Goal: Transaction & Acquisition: Purchase product/service

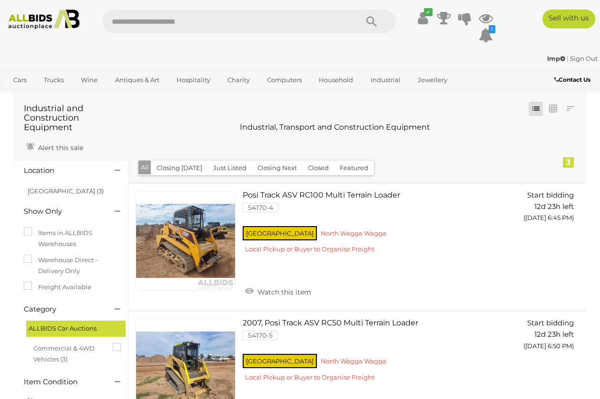
click at [35, 23] on img at bounding box center [43, 20] width 79 height 20
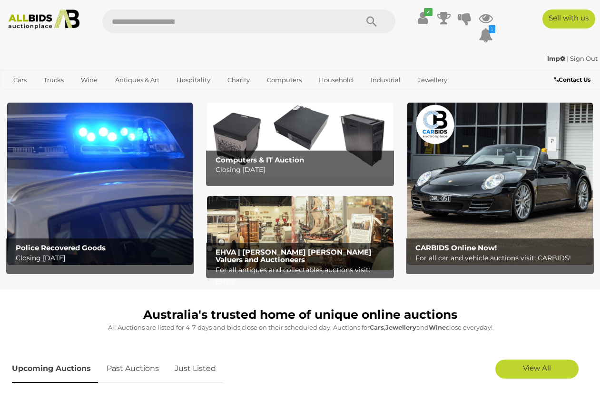
click at [280, 238] on img at bounding box center [299, 233] width 185 height 74
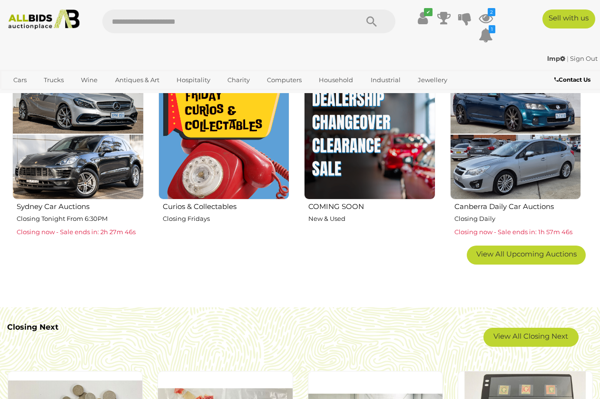
scroll to position [512, 0]
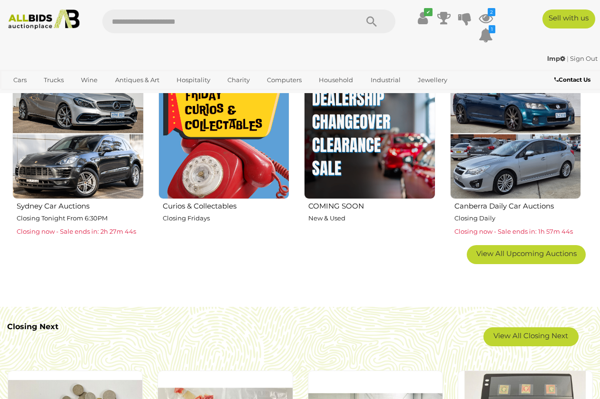
click at [214, 150] on img at bounding box center [223, 133] width 131 height 131
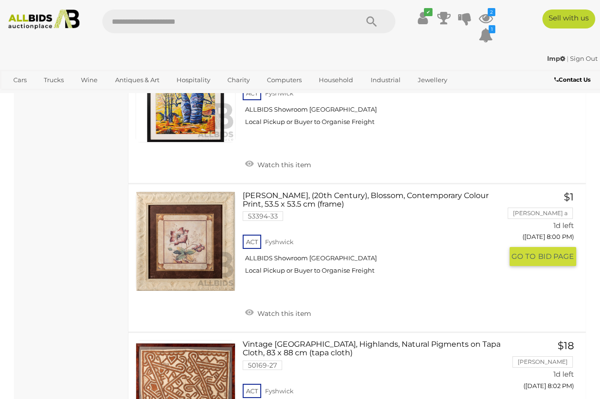
scroll to position [7029, 0]
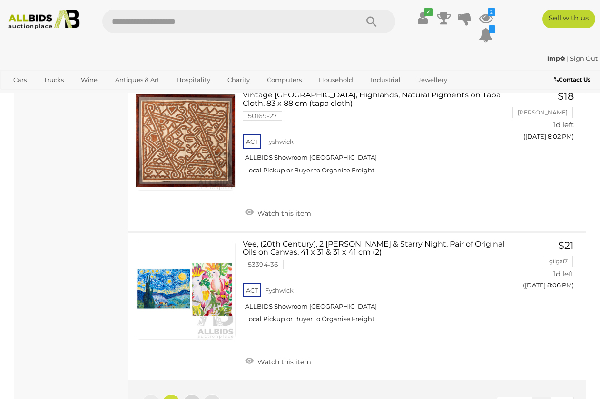
click at [187, 395] on link "2" at bounding box center [191, 404] width 19 height 19
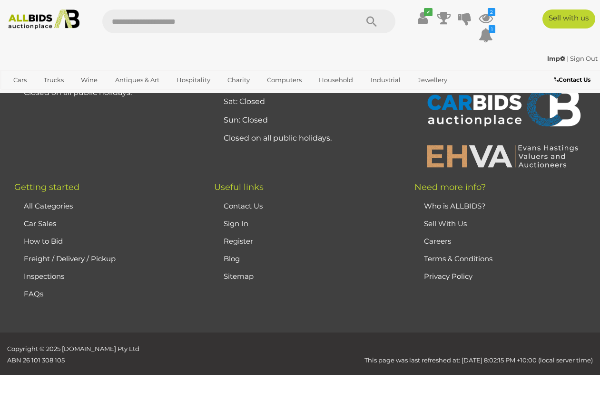
scroll to position [49, 0]
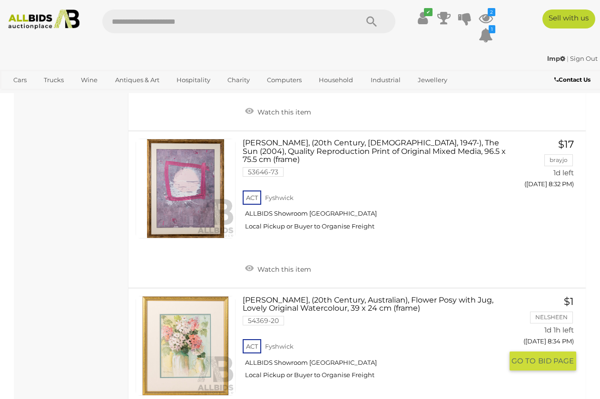
scroll to position [1790, 0]
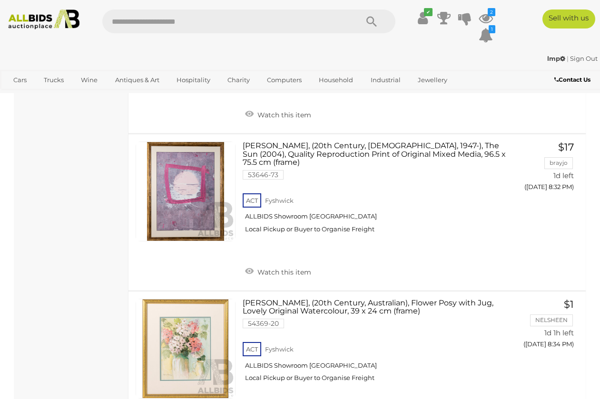
click at [39, 21] on img at bounding box center [43, 20] width 79 height 20
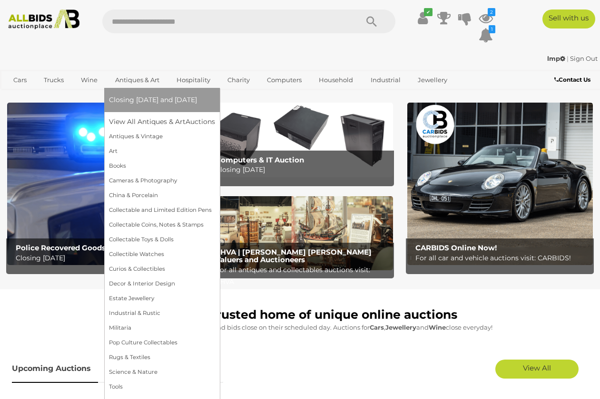
click at [136, 80] on link "Antiques & Art" at bounding box center [137, 80] width 57 height 16
click at [135, 120] on link "View All Antiques & Art Auctions" at bounding box center [165, 122] width 112 height 15
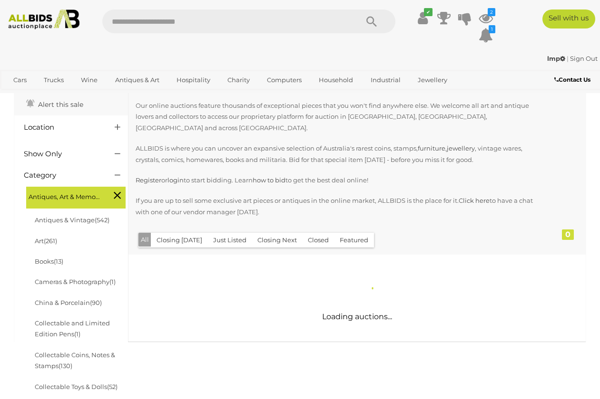
scroll to position [60, 0]
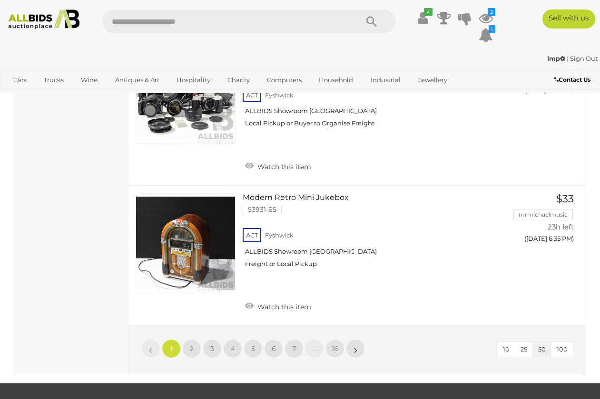
scroll to position [7371, 0]
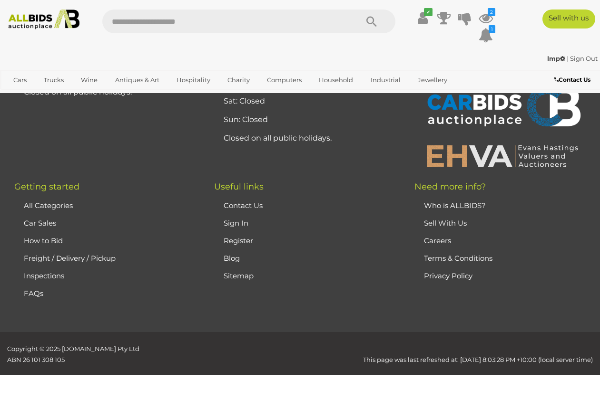
scroll to position [210, 0]
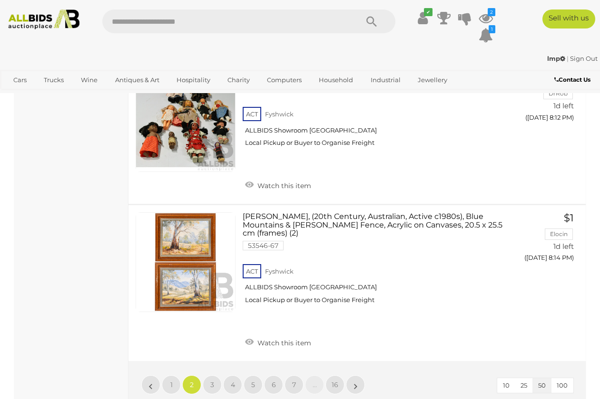
scroll to position [7450, 0]
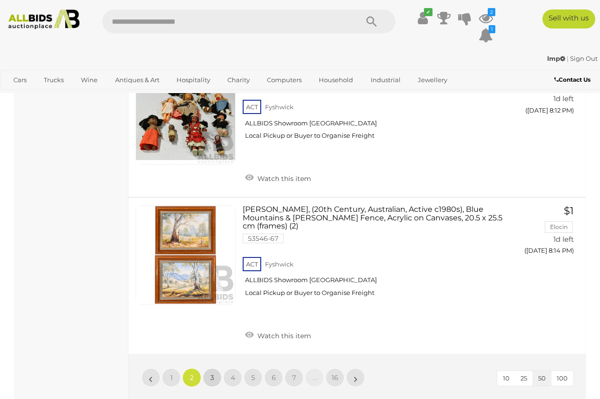
click at [212, 374] on span "3" at bounding box center [212, 378] width 4 height 9
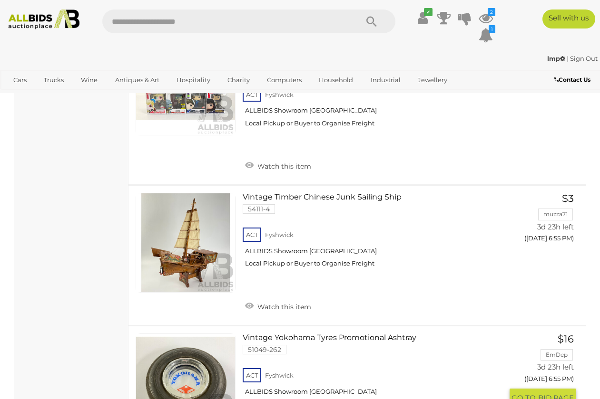
scroll to position [6438, 0]
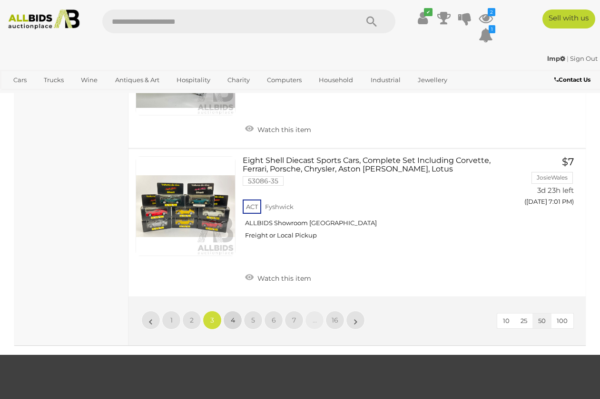
click at [231, 316] on span "4" at bounding box center [233, 320] width 4 height 9
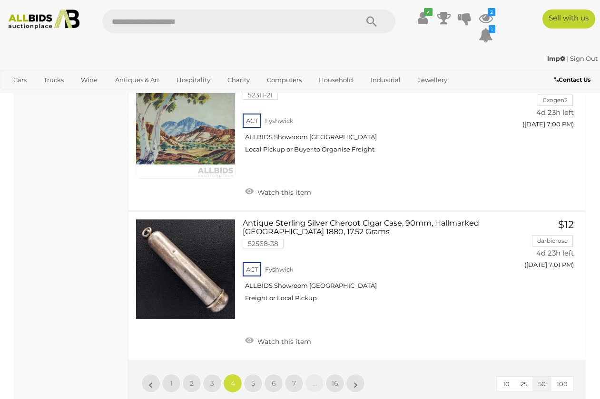
scroll to position [7464, 0]
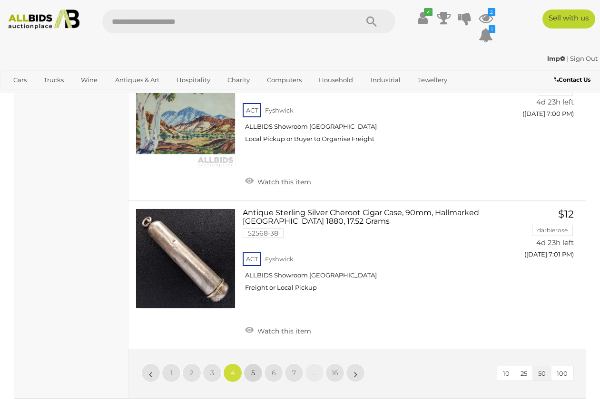
click at [252, 369] on span "5" at bounding box center [253, 373] width 4 height 9
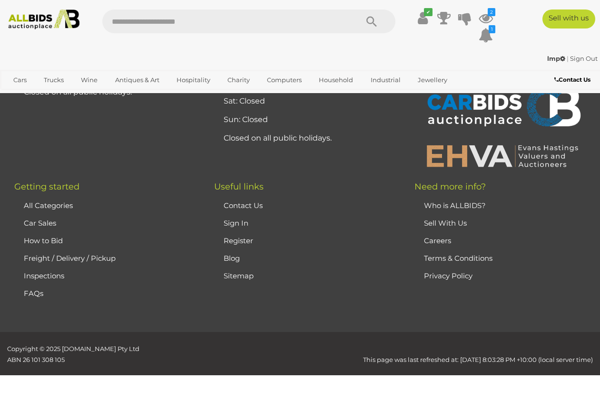
scroll to position [210, 0]
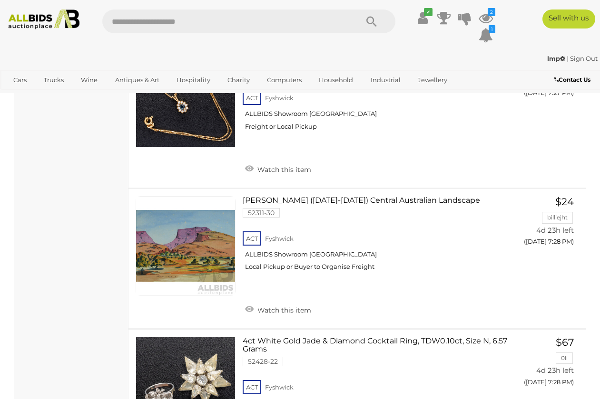
scroll to position [5267, 0]
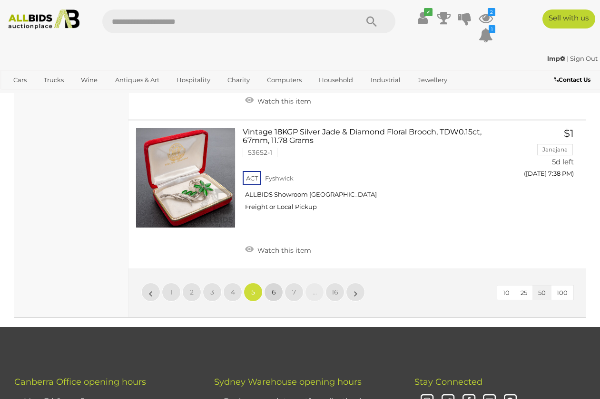
click at [272, 288] on span "6" at bounding box center [274, 292] width 4 height 9
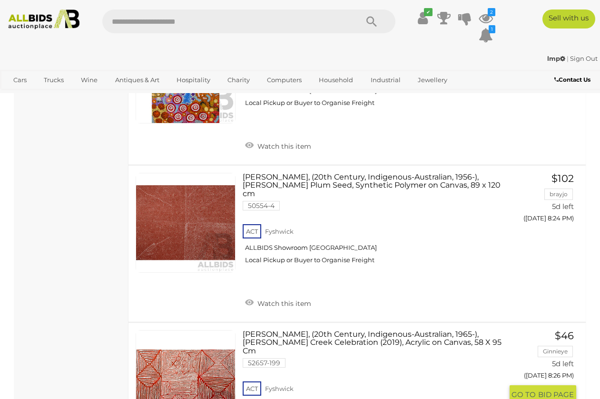
scroll to position [6192, 0]
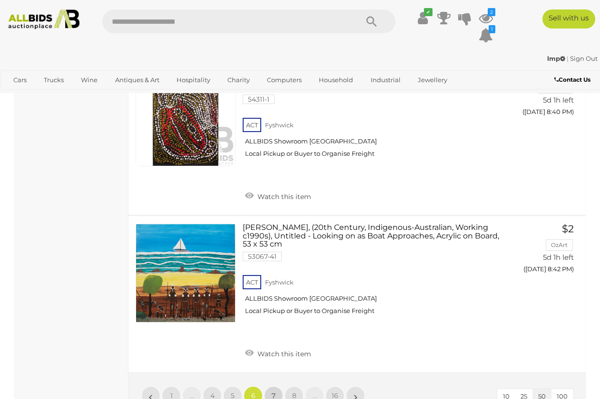
click at [272, 392] on span "7" at bounding box center [274, 396] width 4 height 9
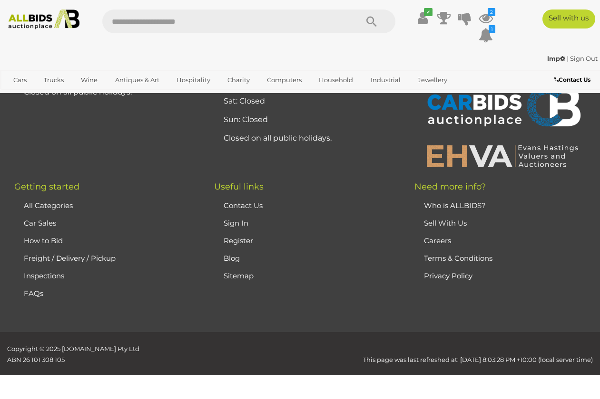
scroll to position [210, 0]
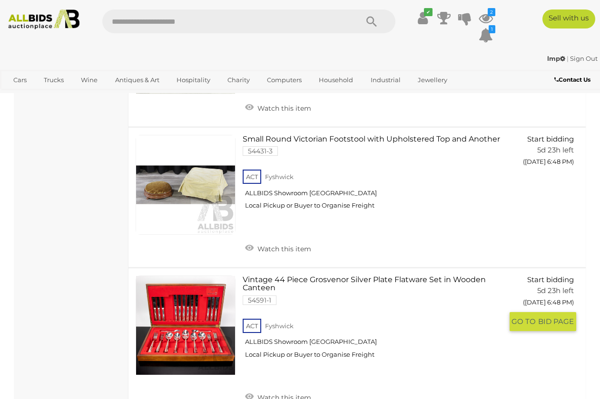
scroll to position [6693, 0]
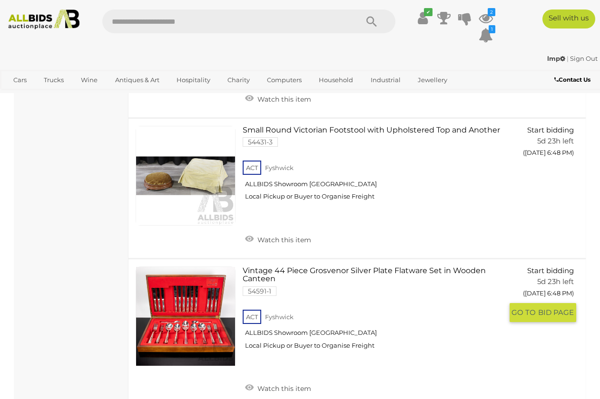
click at [198, 267] on link at bounding box center [186, 317] width 100 height 100
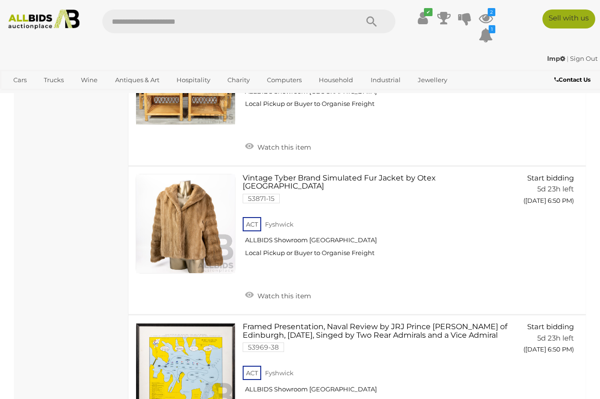
scroll to position [7302, 0]
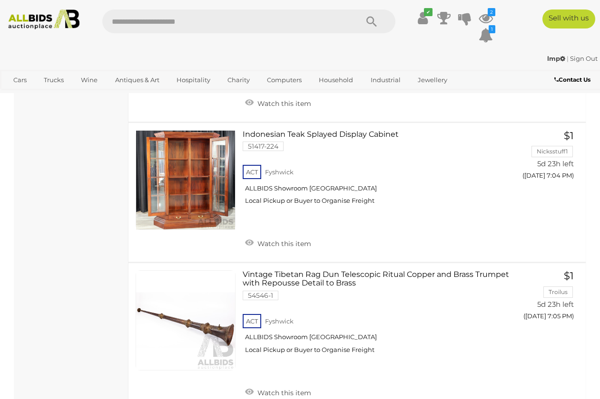
scroll to position [4110, 0]
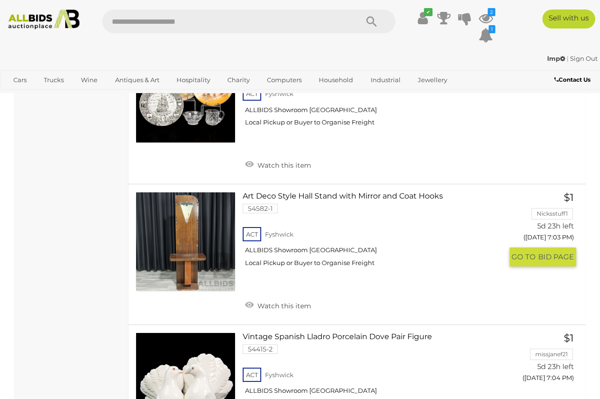
click at [194, 192] on link at bounding box center [186, 242] width 100 height 100
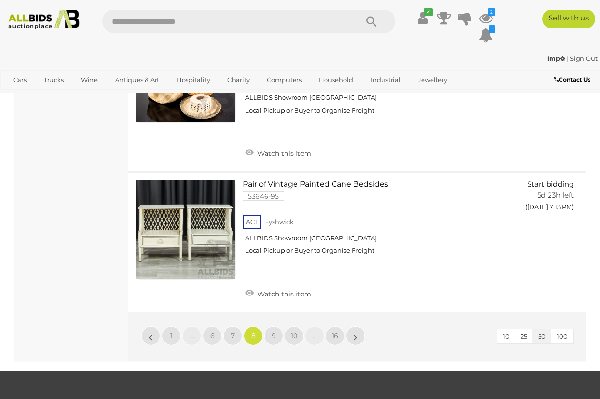
scroll to position [7301, 0]
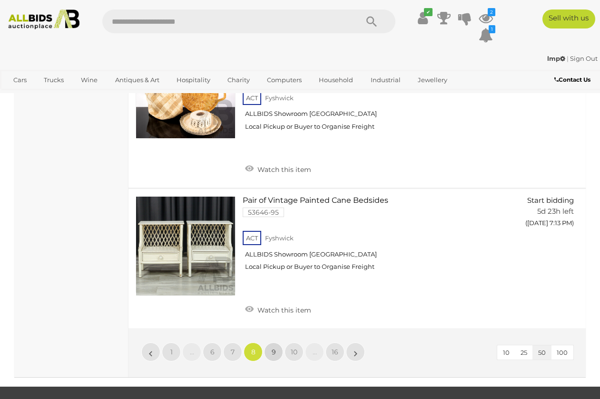
click at [276, 343] on link "9" at bounding box center [273, 352] width 19 height 19
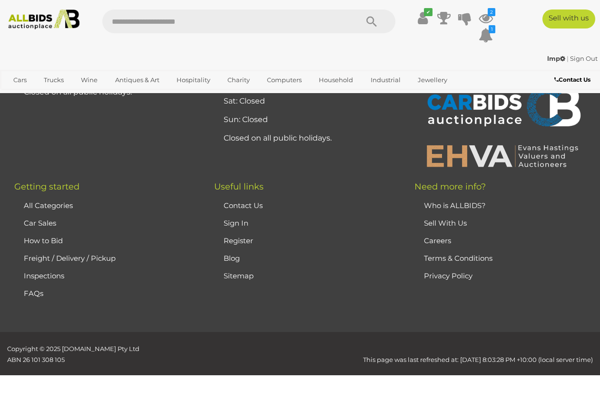
scroll to position [210, 0]
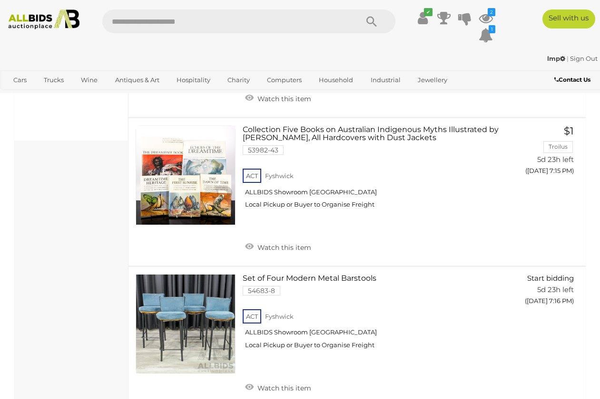
scroll to position [810, 0]
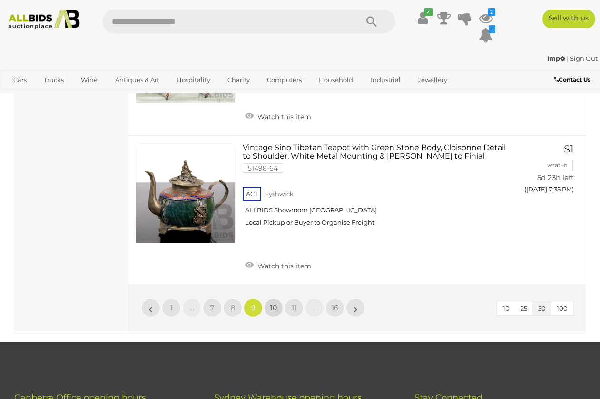
click at [273, 304] on span "10" at bounding box center [273, 308] width 7 height 9
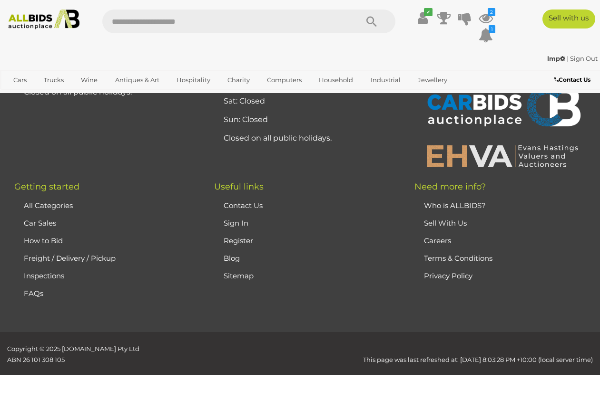
scroll to position [210, 0]
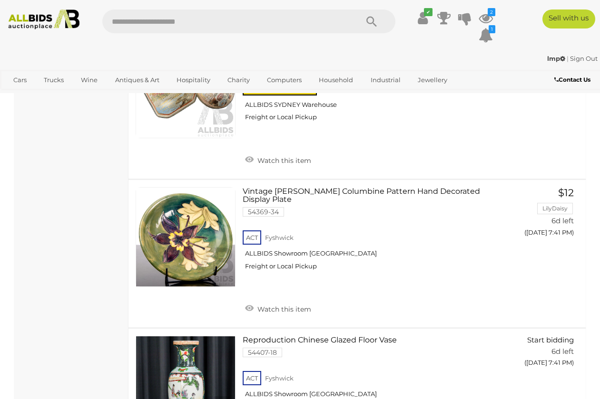
scroll to position [2001, 0]
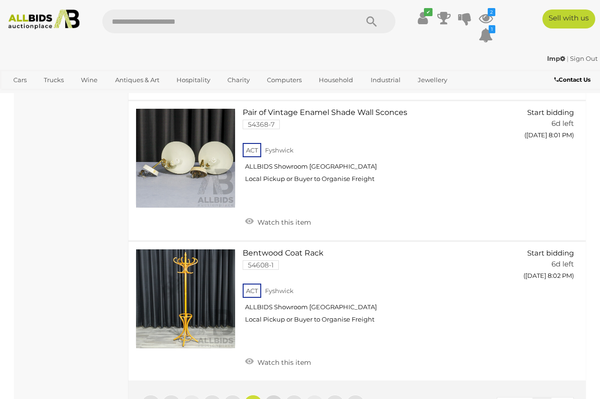
click at [273, 399] on span "11" at bounding box center [273, 404] width 5 height 9
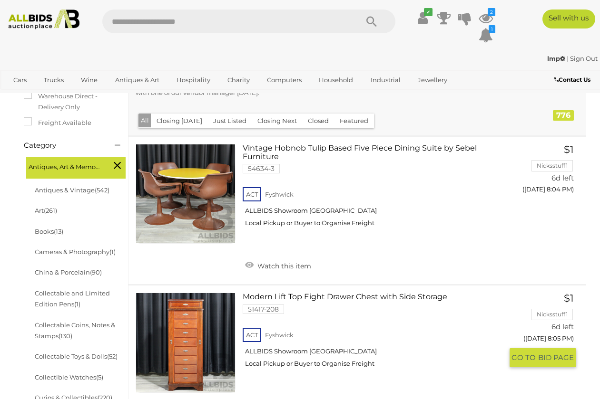
scroll to position [189, 0]
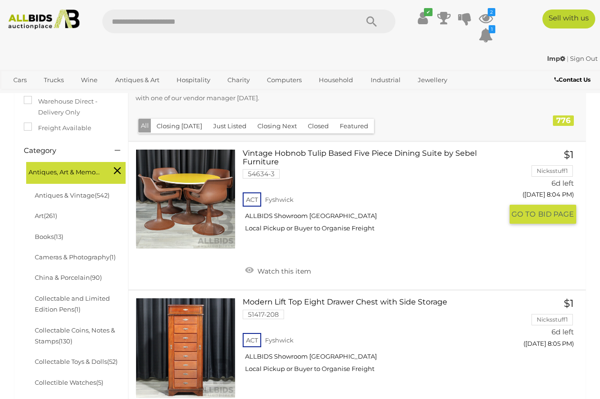
click at [209, 192] on link at bounding box center [186, 199] width 100 height 100
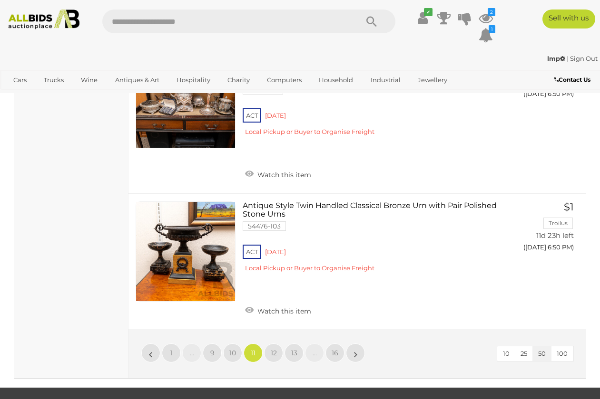
scroll to position [6896, 0]
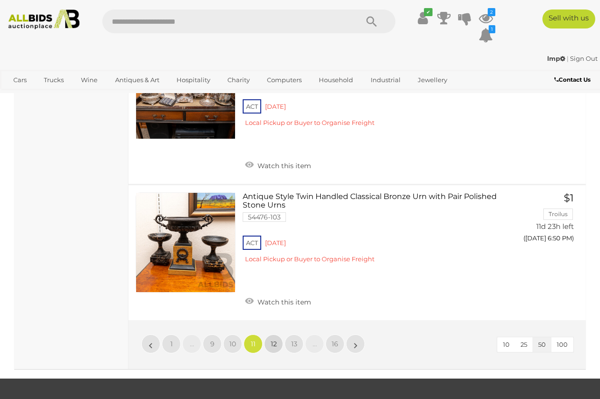
click at [275, 340] on span "12" at bounding box center [274, 344] width 6 height 9
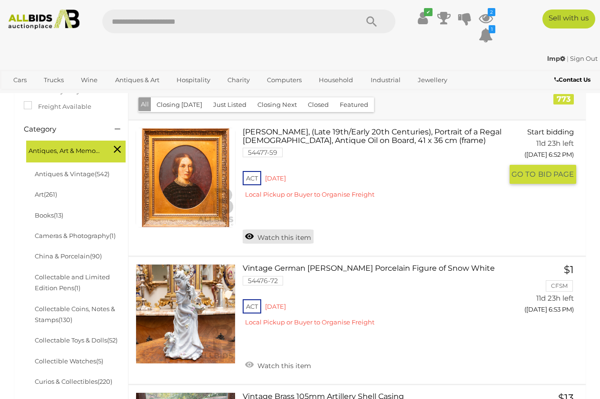
click at [279, 230] on link "Watch this item" at bounding box center [278, 237] width 71 height 14
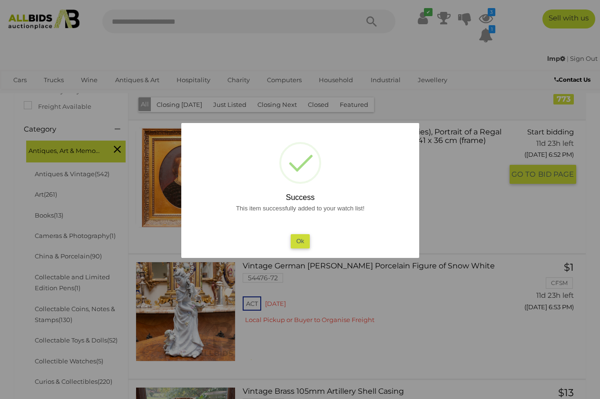
click at [296, 239] on button "Ok" at bounding box center [299, 241] width 19 height 14
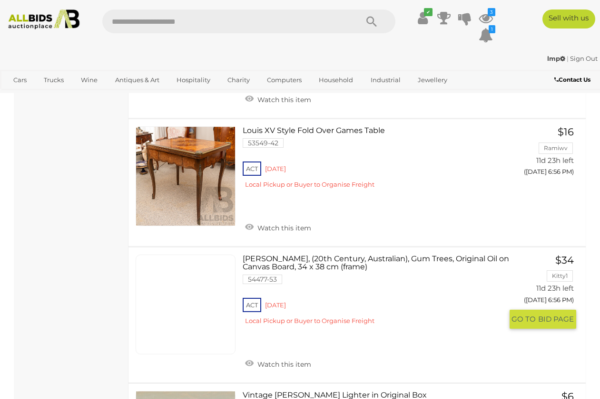
scroll to position [861, 0]
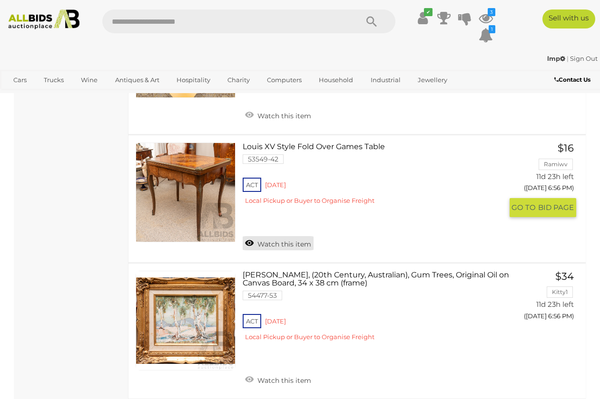
click at [272, 236] on link "Watch this item" at bounding box center [278, 243] width 71 height 14
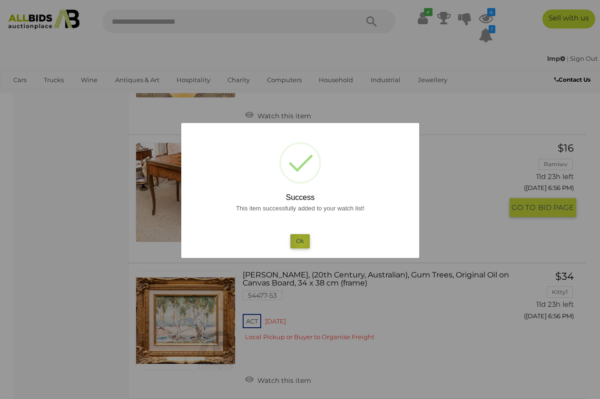
click at [301, 243] on button "Ok" at bounding box center [299, 241] width 19 height 14
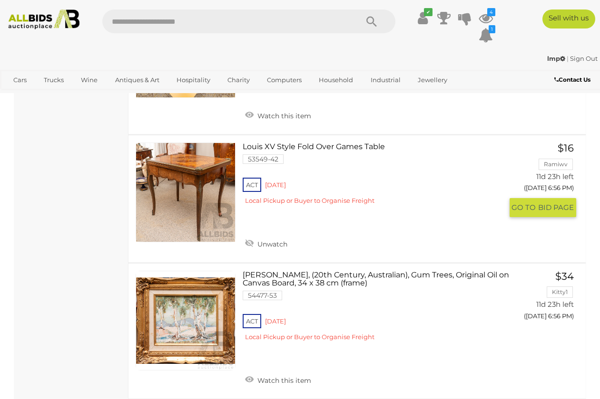
click at [166, 152] on link at bounding box center [186, 193] width 100 height 100
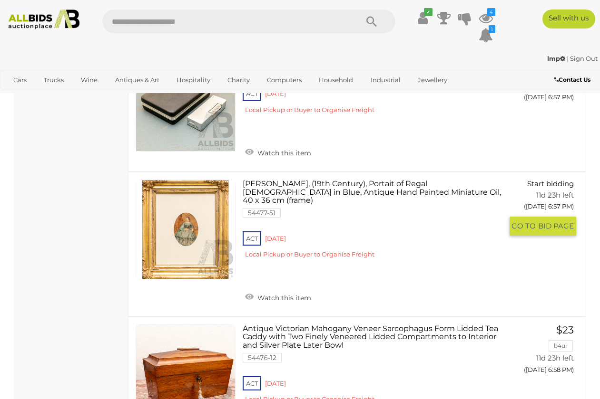
scroll to position [1219, 0]
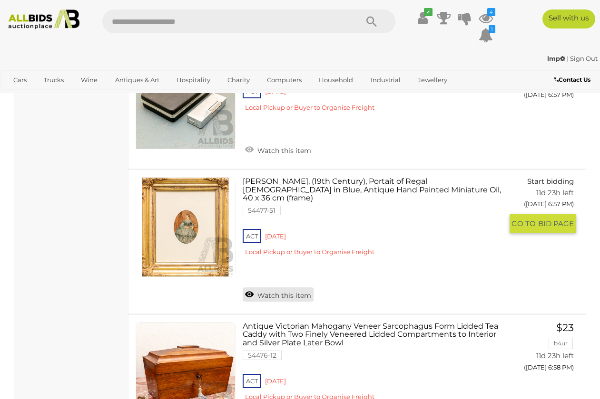
click at [280, 288] on link "Watch this item" at bounding box center [278, 295] width 71 height 14
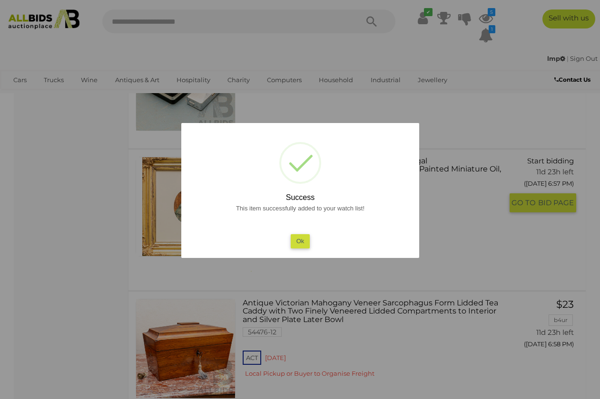
click at [301, 237] on button "Ok" at bounding box center [299, 241] width 19 height 14
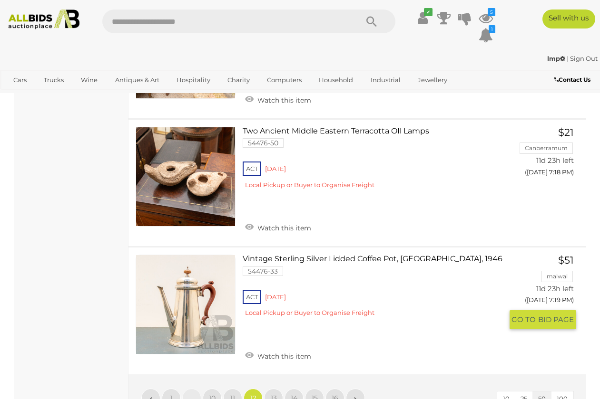
scroll to position [6719, 0]
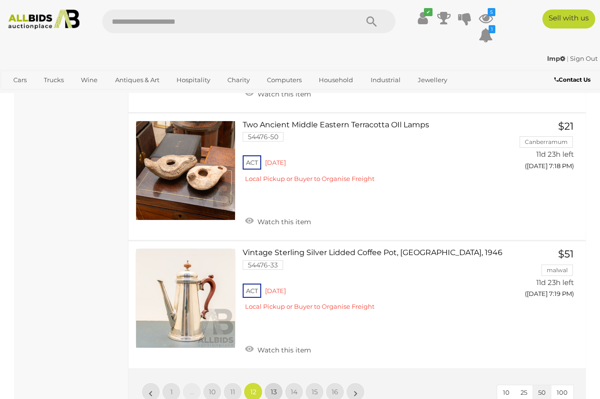
click at [272, 388] on span "13" at bounding box center [274, 392] width 6 height 9
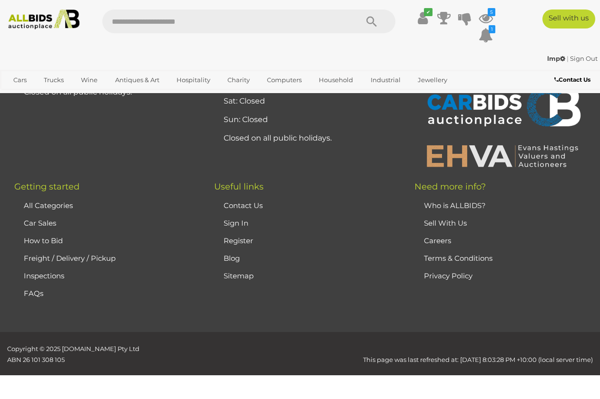
scroll to position [210, 0]
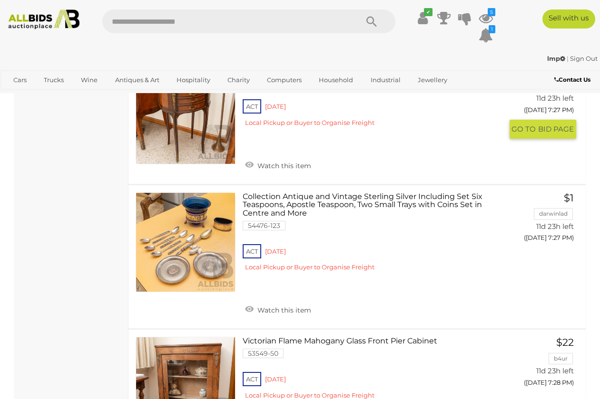
scroll to position [1801, 0]
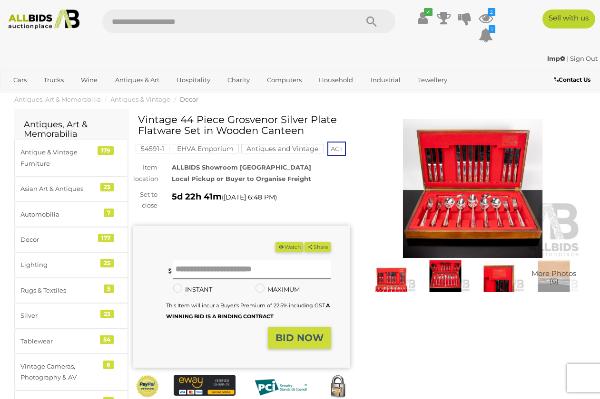
click at [445, 278] on img at bounding box center [444, 277] width 49 height 32
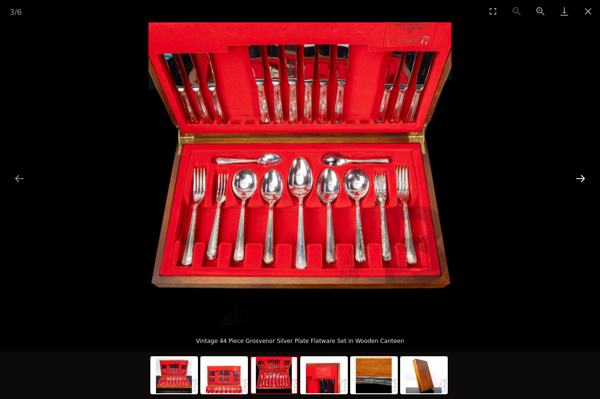
click at [581, 177] on button "Next slide" at bounding box center [580, 178] width 20 height 19
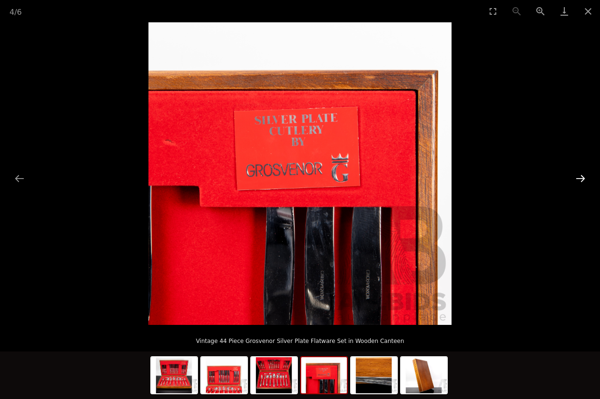
click at [581, 177] on button "Next slide" at bounding box center [580, 178] width 20 height 19
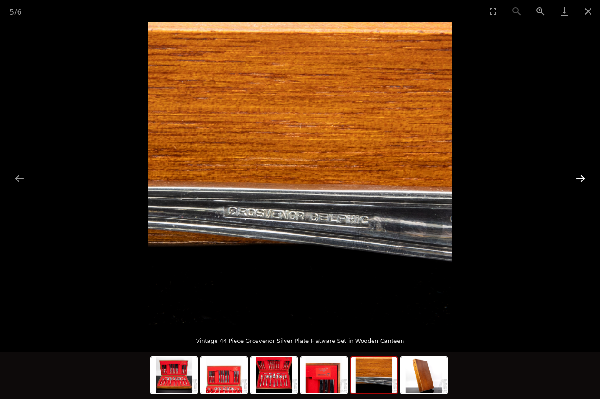
click at [581, 177] on button "Next slide" at bounding box center [580, 178] width 20 height 19
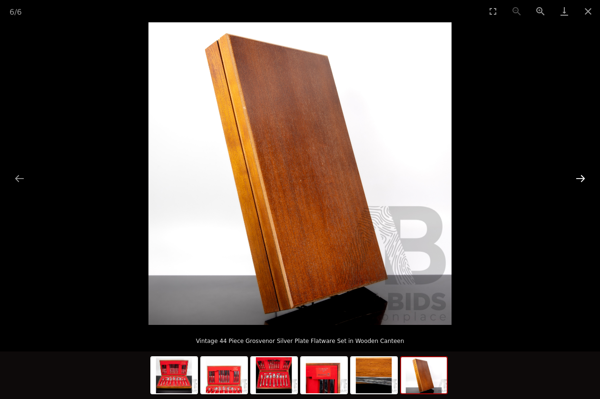
click at [581, 177] on button "Next slide" at bounding box center [580, 178] width 20 height 19
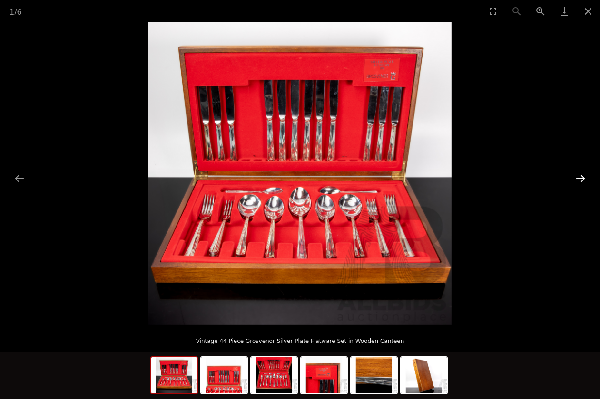
click at [581, 177] on button "Next slide" at bounding box center [580, 178] width 20 height 19
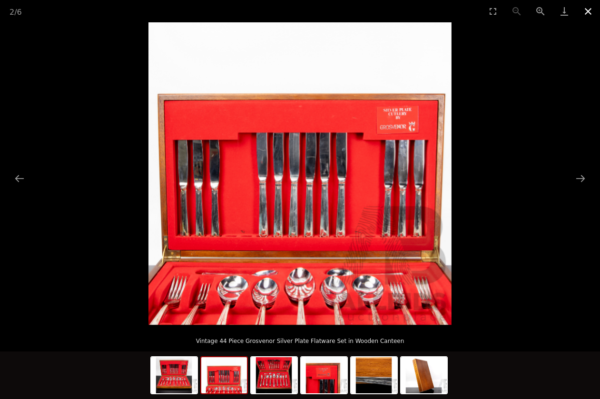
click at [589, 11] on button "Close gallery" at bounding box center [588, 11] width 24 height 22
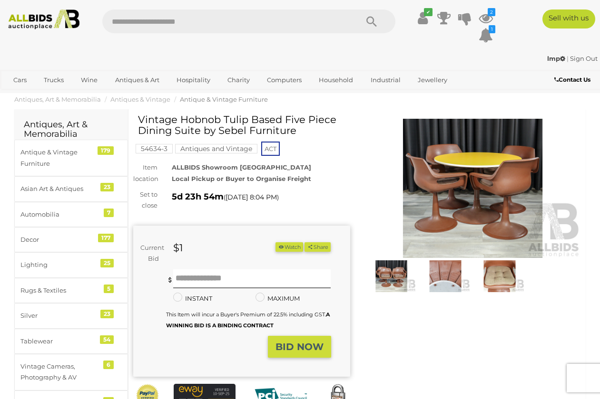
click at [442, 282] on img at bounding box center [444, 277] width 49 height 32
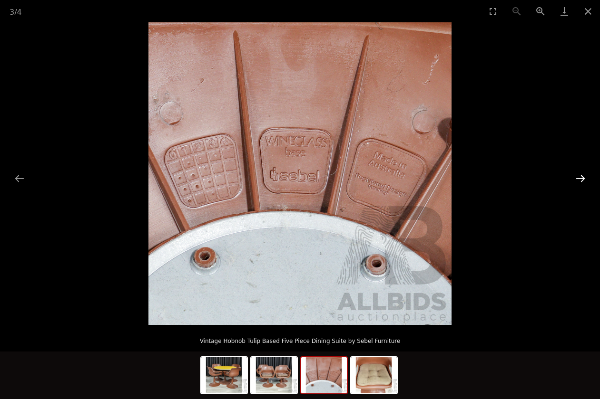
click at [578, 177] on button "Next slide" at bounding box center [580, 178] width 20 height 19
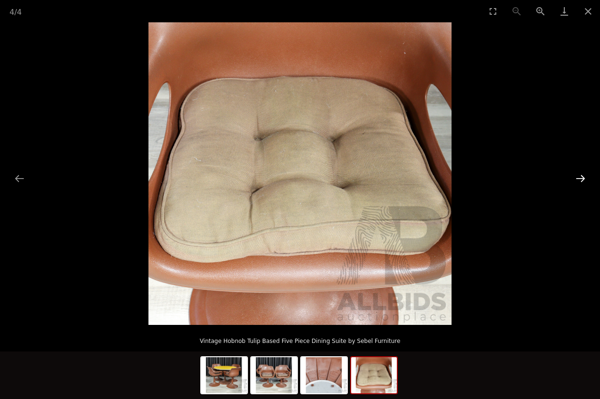
click at [578, 177] on button "Next slide" at bounding box center [580, 178] width 20 height 19
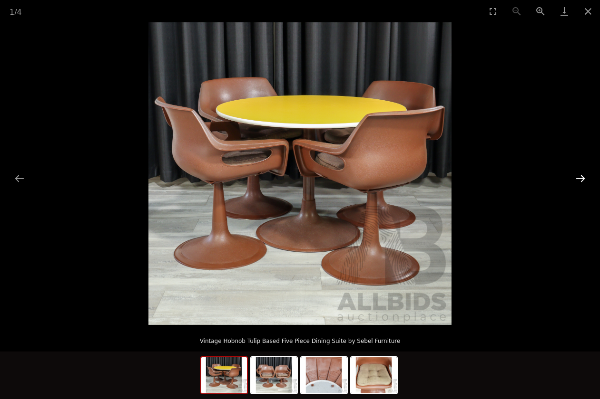
click at [578, 177] on button "Next slide" at bounding box center [580, 178] width 20 height 19
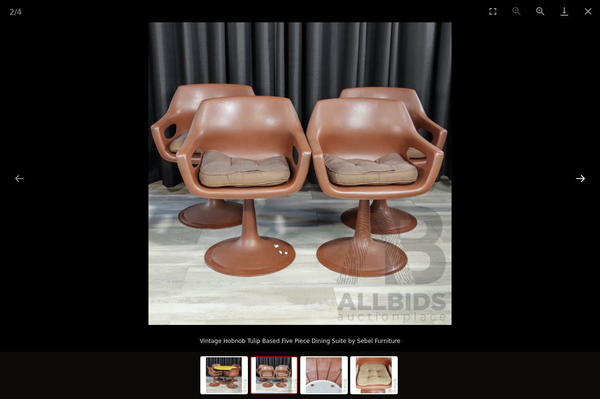
click at [578, 177] on button "Next slide" at bounding box center [580, 178] width 20 height 19
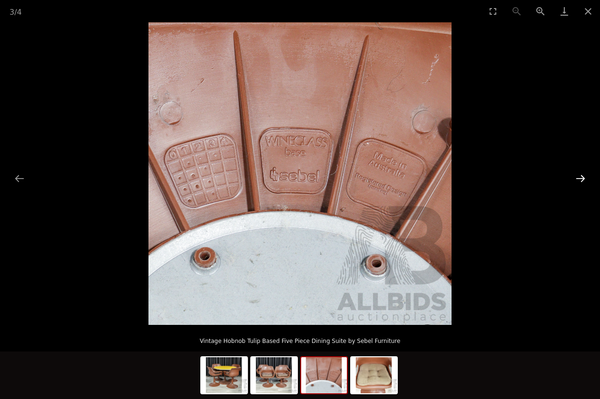
click at [578, 177] on button "Next slide" at bounding box center [580, 178] width 20 height 19
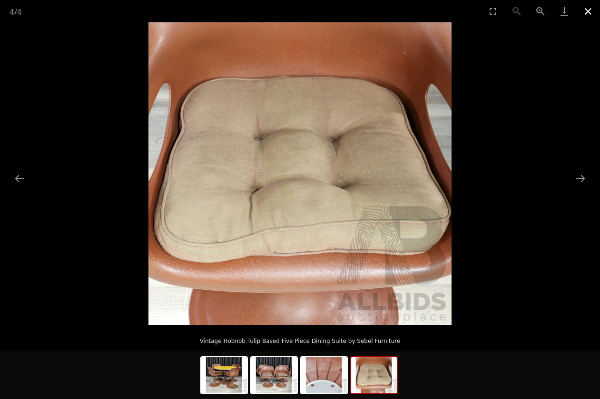
click at [589, 9] on button "Close gallery" at bounding box center [588, 11] width 24 height 22
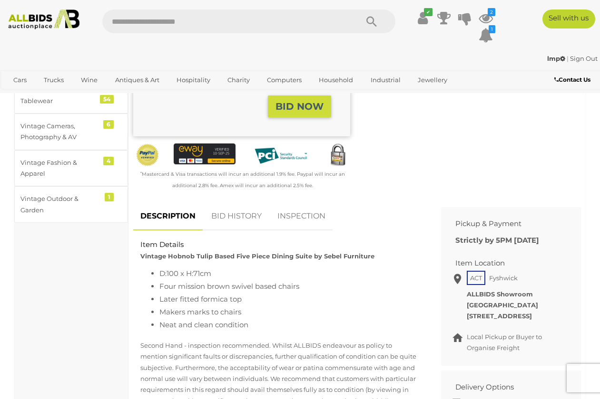
scroll to position [246, 0]
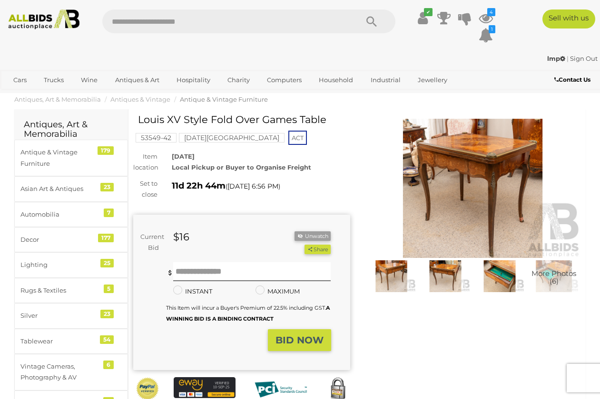
click at [499, 286] on img at bounding box center [499, 277] width 49 height 32
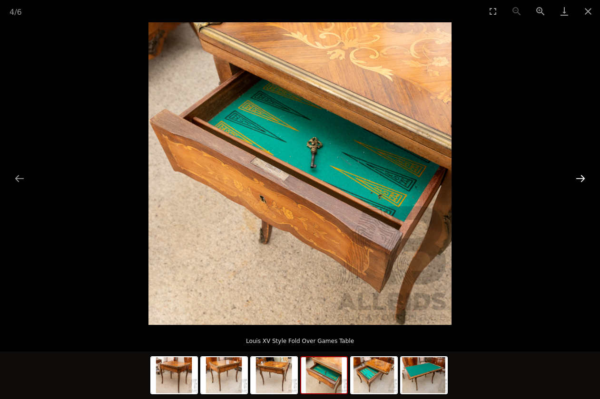
click at [574, 176] on button "Next slide" at bounding box center [580, 178] width 20 height 19
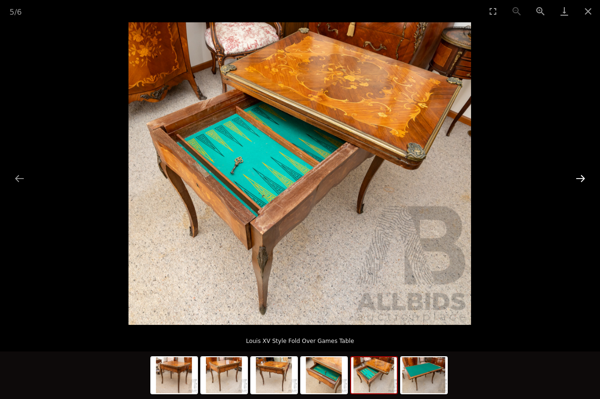
click at [578, 178] on button "Next slide" at bounding box center [580, 178] width 20 height 19
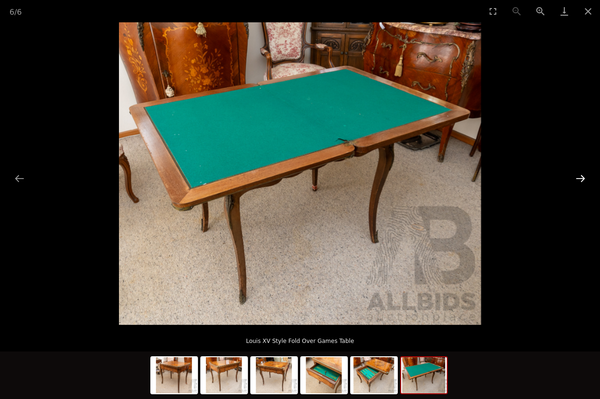
click at [578, 178] on button "Next slide" at bounding box center [580, 178] width 20 height 19
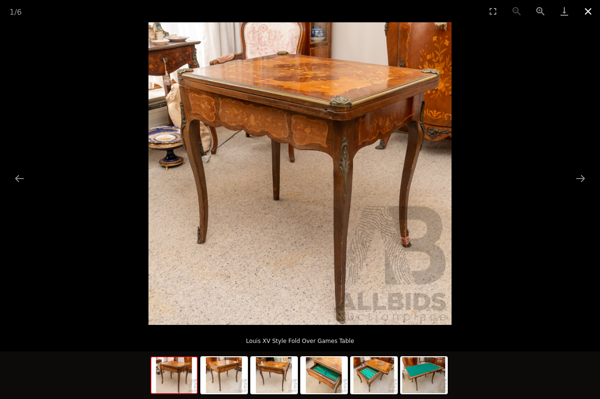
click at [588, 8] on button "Close gallery" at bounding box center [588, 11] width 24 height 22
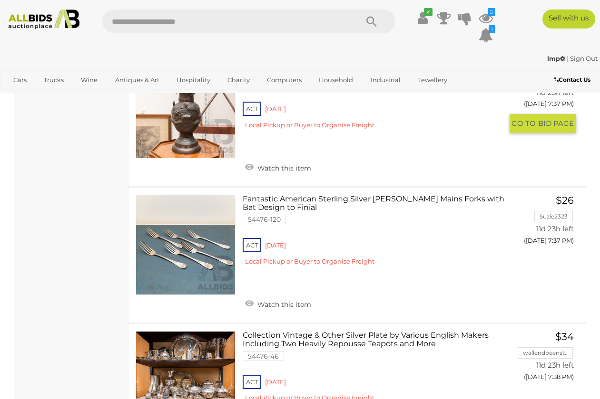
scroll to position [5314, 0]
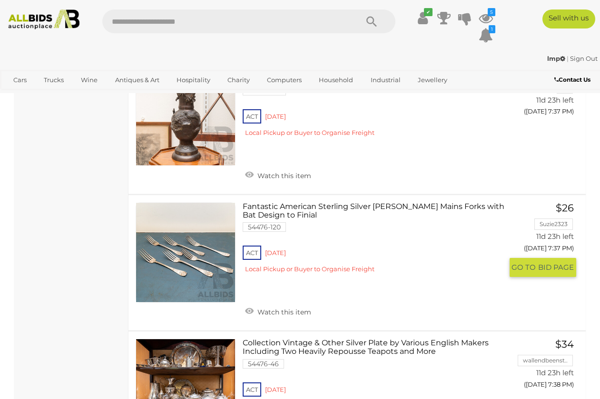
click at [190, 203] on link at bounding box center [186, 253] width 100 height 100
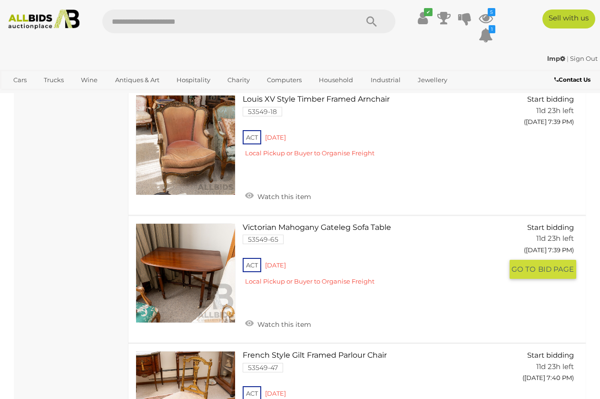
scroll to position [6090, 0]
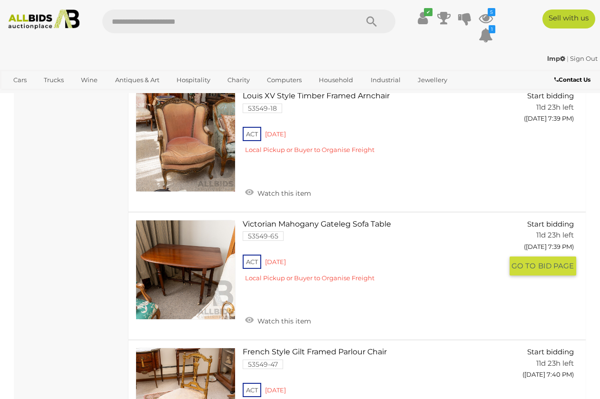
click at [203, 220] on link at bounding box center [186, 270] width 100 height 100
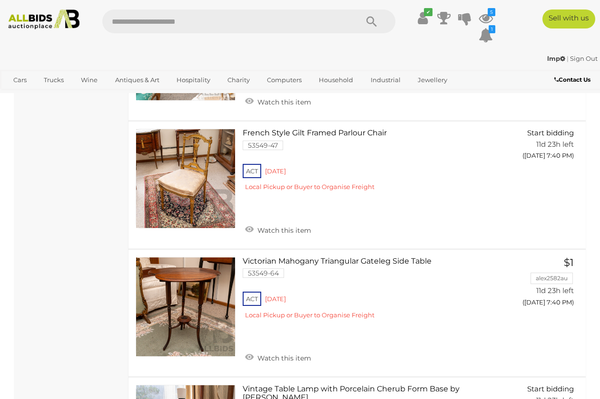
scroll to position [6312, 0]
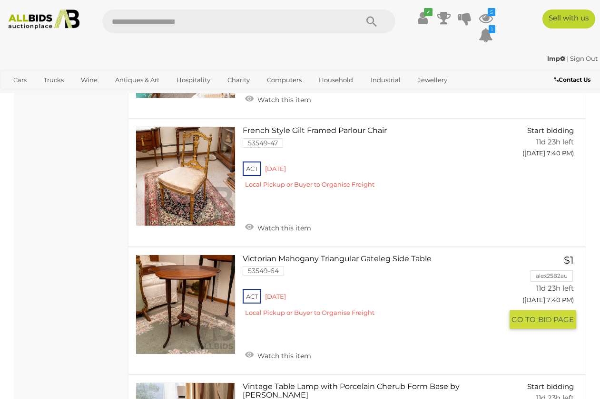
click at [206, 255] on link at bounding box center [186, 305] width 100 height 100
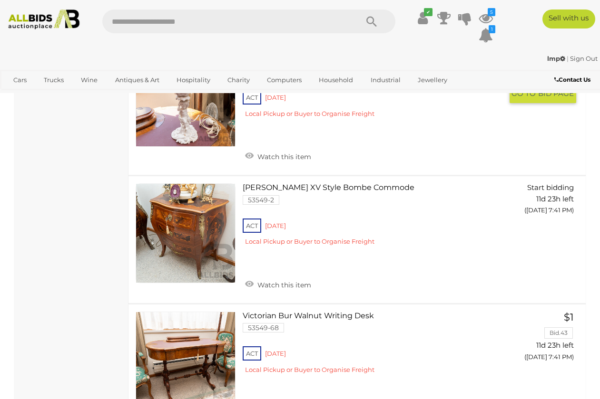
scroll to position [6650, 0]
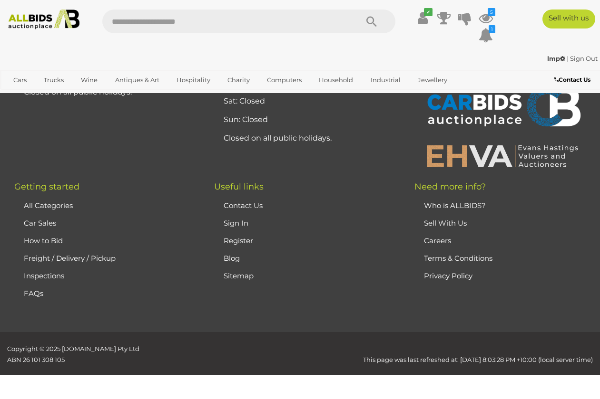
scroll to position [210, 0]
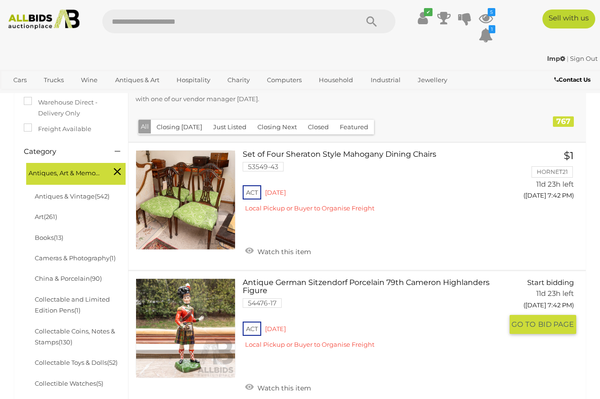
scroll to position [186, 0]
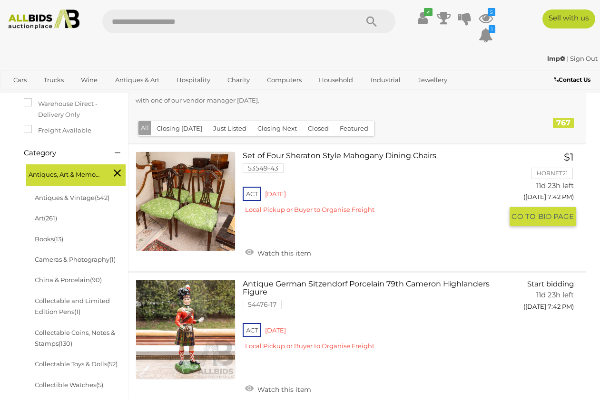
click at [177, 160] on link at bounding box center [186, 202] width 100 height 100
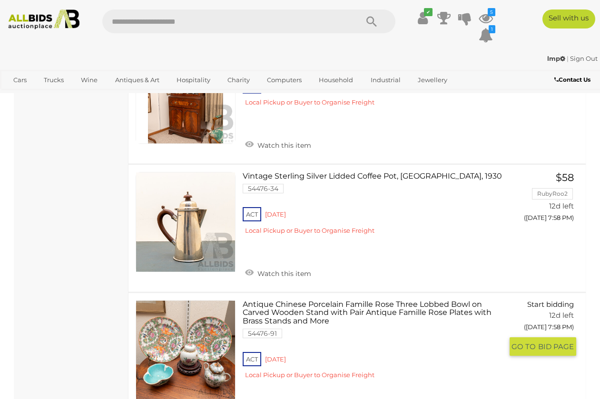
scroll to position [6682, 0]
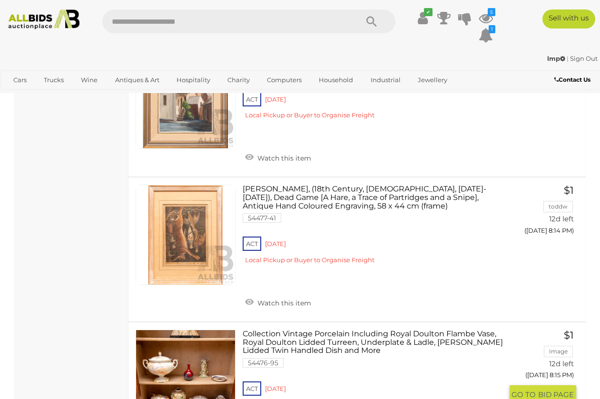
scroll to position [4599, 0]
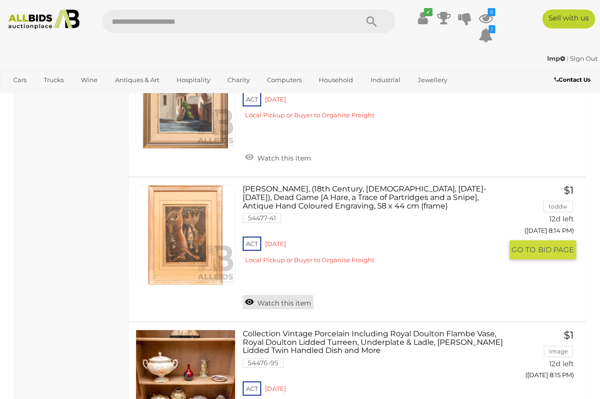
click at [273, 295] on link "Watch this item" at bounding box center [278, 302] width 71 height 14
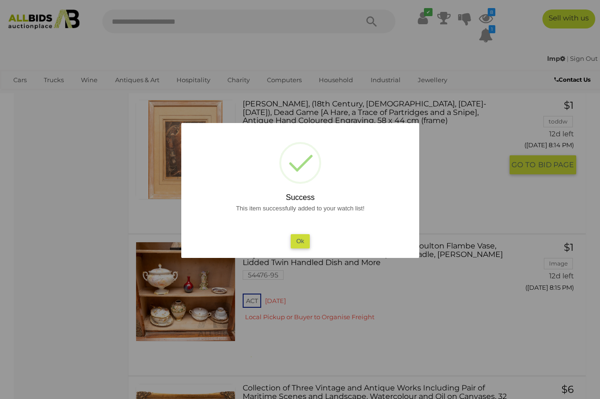
click at [298, 240] on button "Ok" at bounding box center [299, 241] width 19 height 14
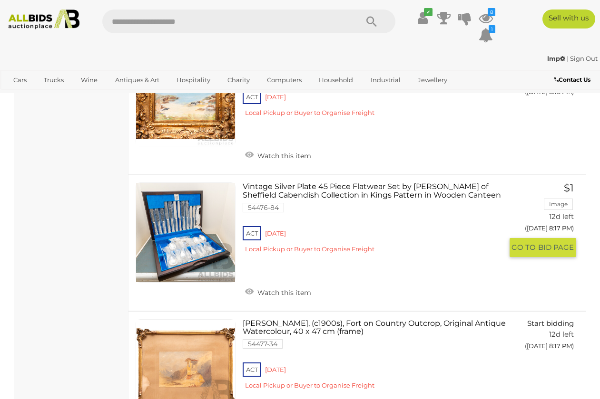
scroll to position [5311, 0]
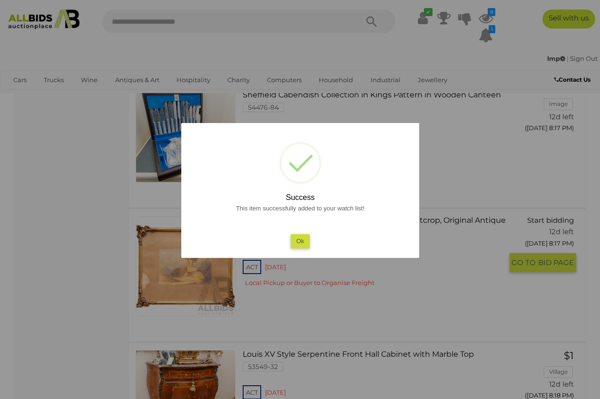
click at [295, 243] on button "Ok" at bounding box center [299, 241] width 19 height 14
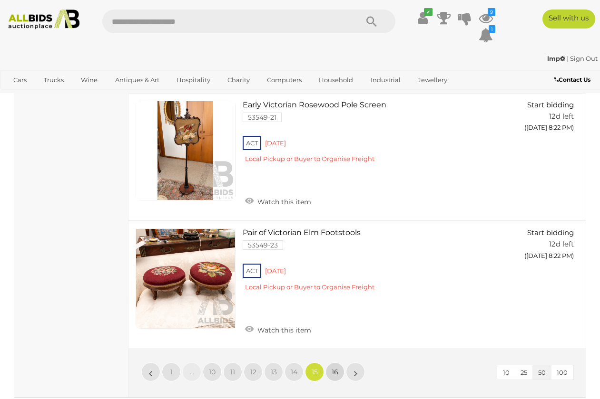
click at [330, 363] on link "16" at bounding box center [334, 372] width 19 height 19
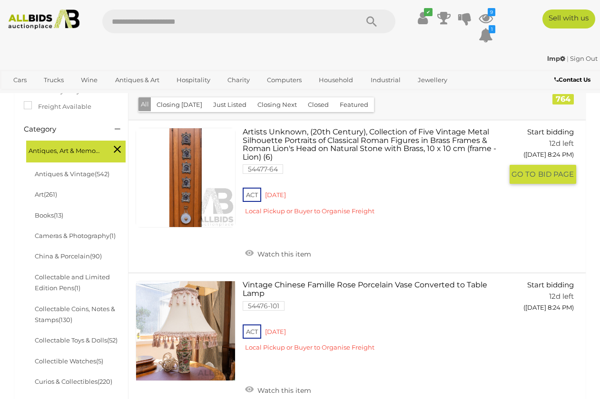
click at [185, 134] on link at bounding box center [186, 178] width 100 height 100
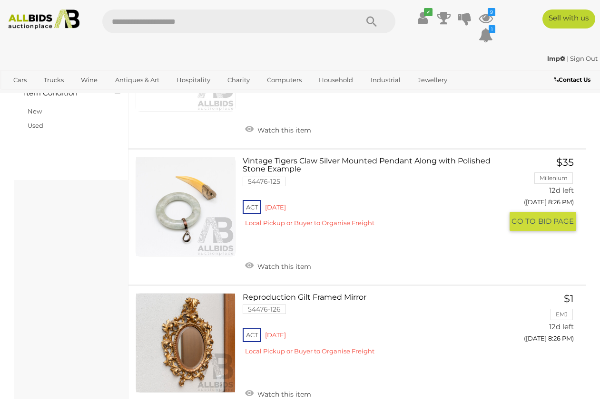
scroll to position [754, 0]
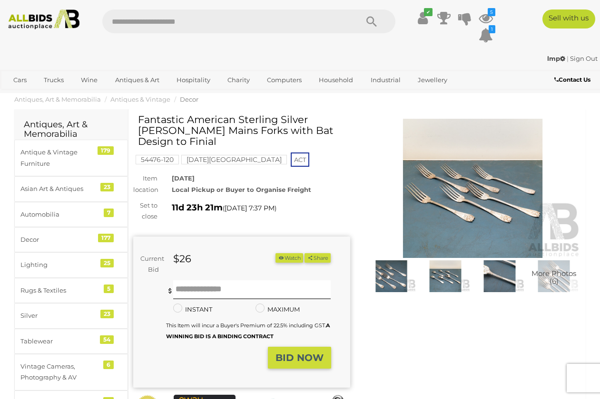
click at [502, 276] on img at bounding box center [499, 277] width 49 height 32
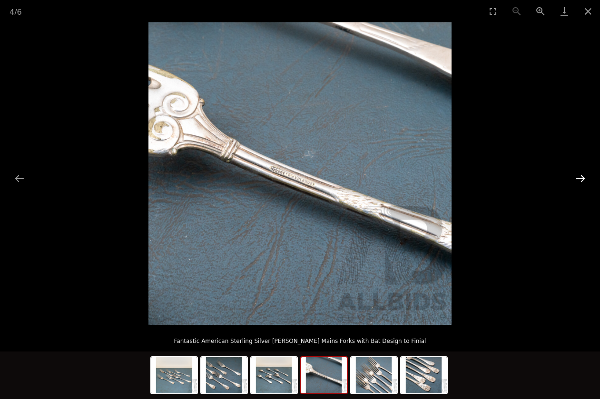
click at [582, 178] on button "Next slide" at bounding box center [580, 178] width 20 height 19
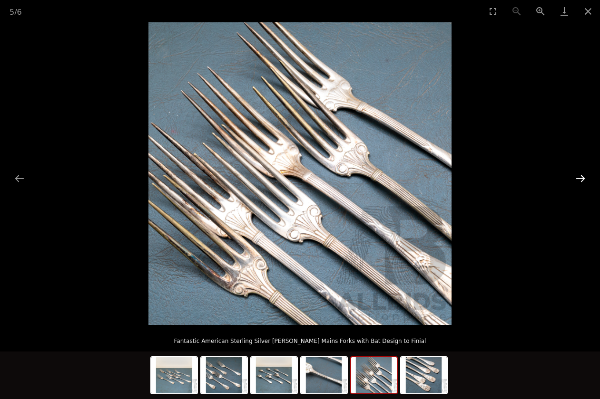
click at [582, 178] on button "Next slide" at bounding box center [580, 178] width 20 height 19
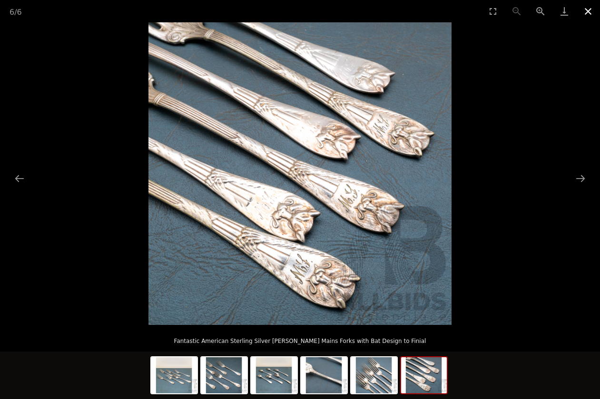
click at [589, 11] on button "Close gallery" at bounding box center [588, 11] width 24 height 22
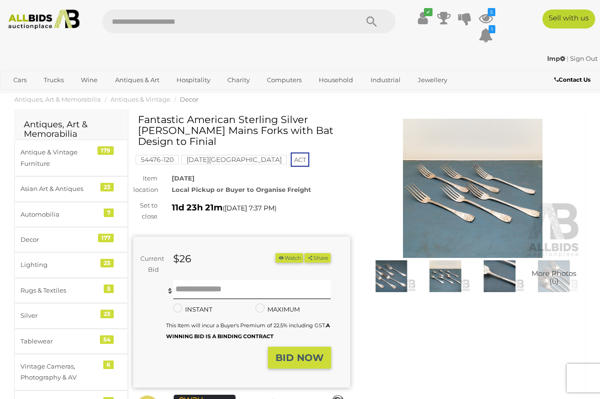
click at [303, 255] on button "Watch" at bounding box center [289, 258] width 28 height 10
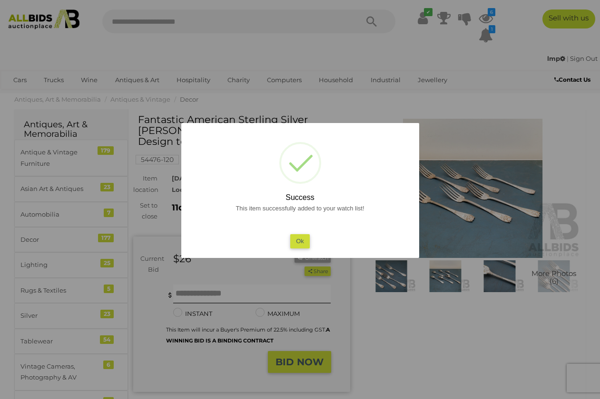
click at [300, 239] on button "Ok" at bounding box center [299, 241] width 19 height 14
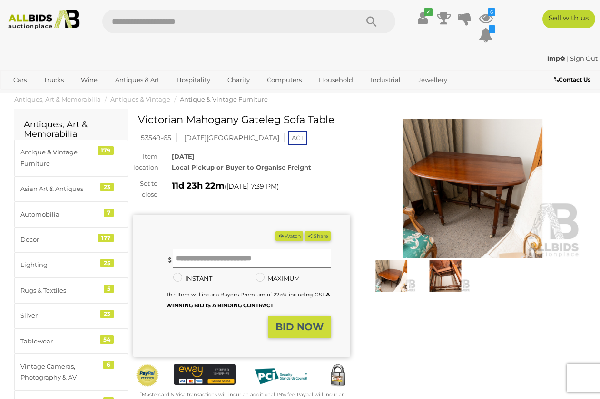
click at [395, 280] on img at bounding box center [391, 277] width 49 height 32
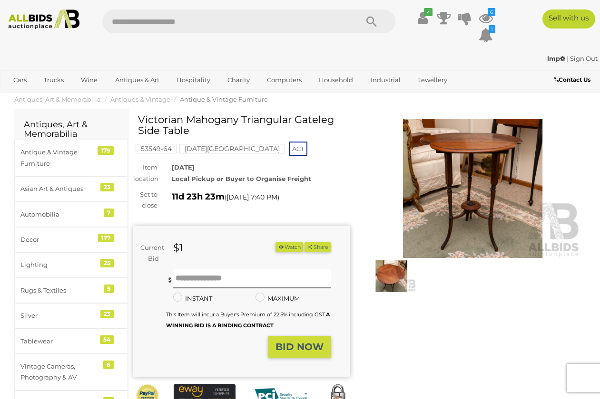
click at [385, 274] on img at bounding box center [391, 277] width 49 height 32
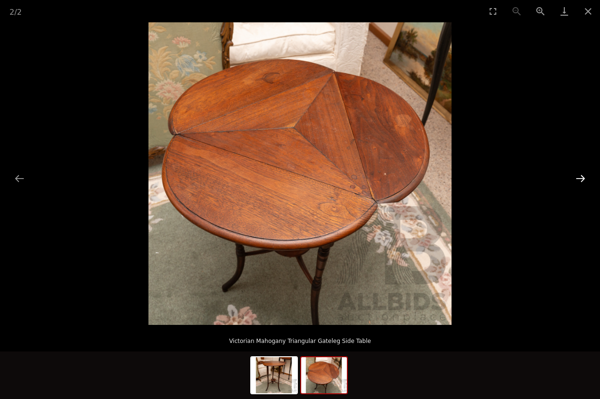
click at [579, 176] on button "Next slide" at bounding box center [580, 178] width 20 height 19
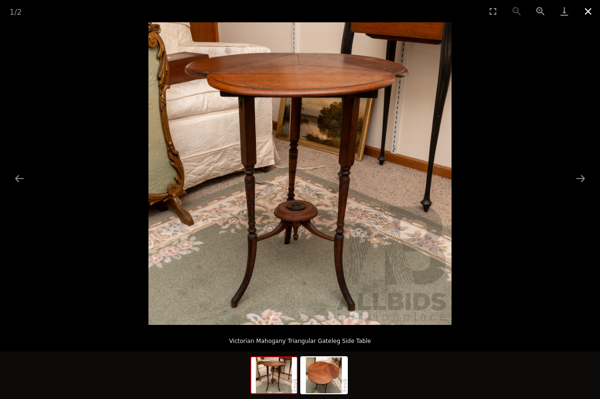
click at [591, 8] on button "Close gallery" at bounding box center [588, 11] width 24 height 22
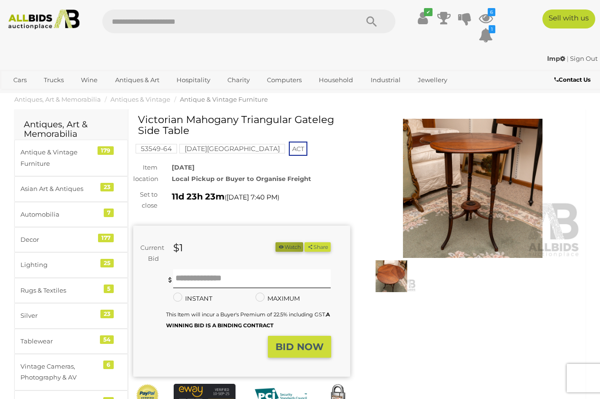
click at [303, 243] on button "Watch" at bounding box center [289, 248] width 28 height 10
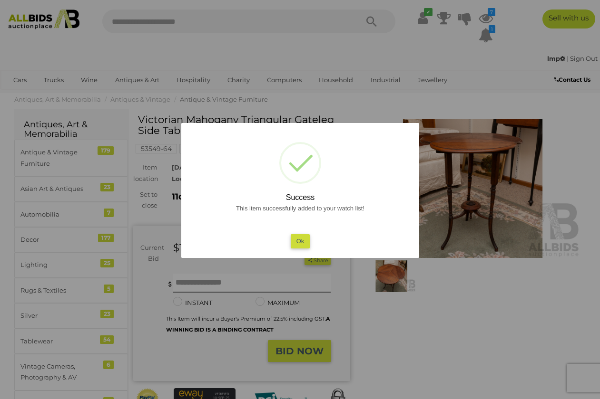
click at [295, 243] on button "Ok" at bounding box center [299, 241] width 19 height 14
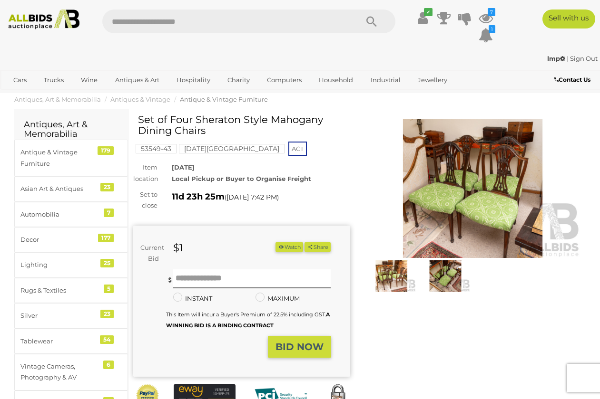
click at [387, 277] on img at bounding box center [391, 277] width 49 height 32
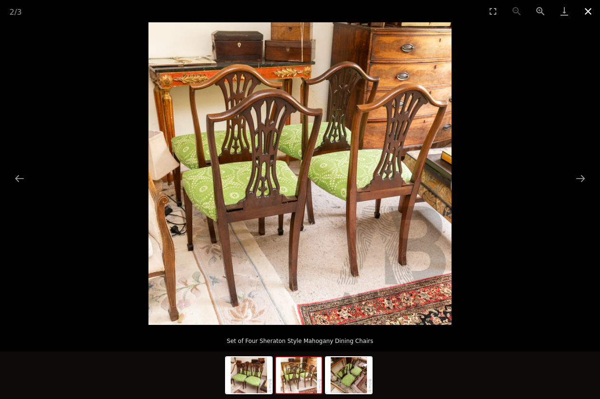
click at [583, 15] on button "Close gallery" at bounding box center [588, 11] width 24 height 22
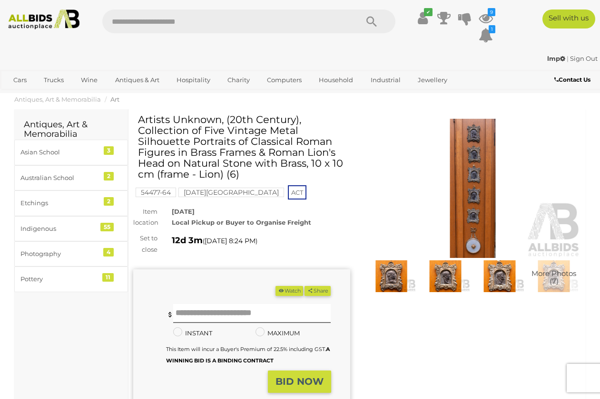
click at [398, 282] on img at bounding box center [391, 277] width 49 height 32
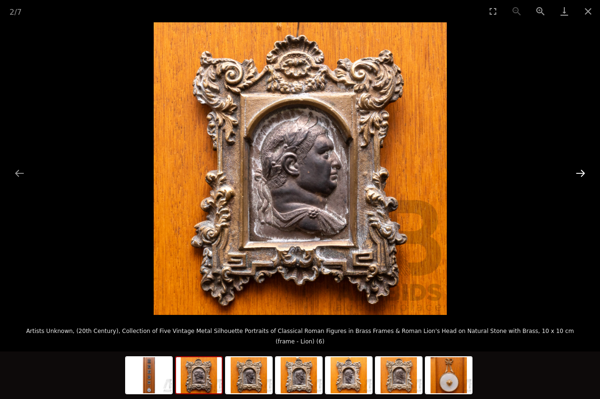
click at [579, 174] on button "Next slide" at bounding box center [580, 173] width 20 height 19
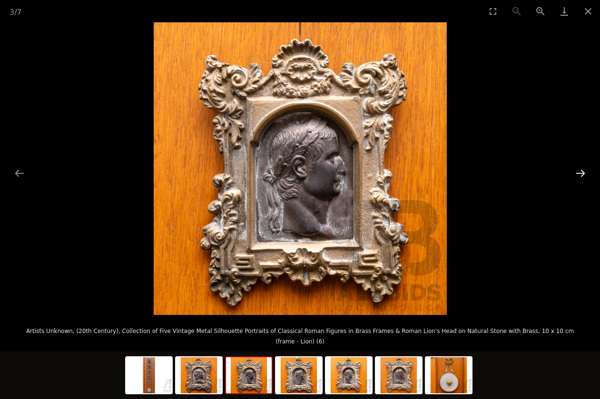
click at [579, 174] on button "Next slide" at bounding box center [580, 173] width 20 height 19
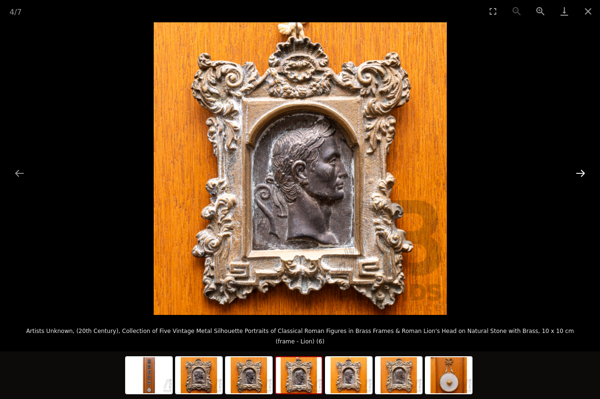
click at [579, 174] on button "Next slide" at bounding box center [580, 173] width 20 height 19
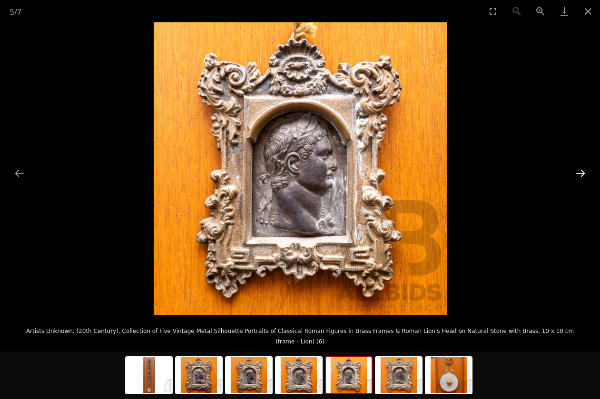
click at [579, 174] on button "Next slide" at bounding box center [580, 173] width 20 height 19
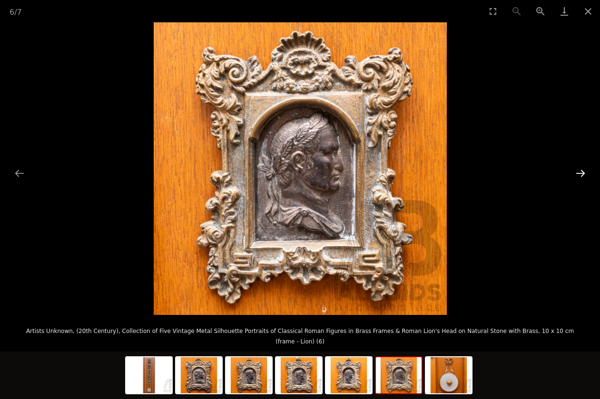
click at [579, 174] on button "Next slide" at bounding box center [580, 173] width 20 height 19
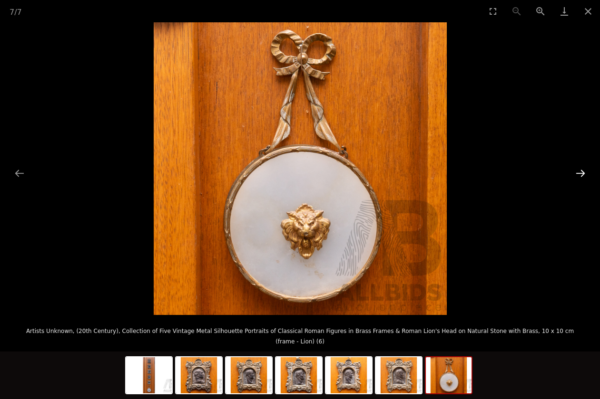
click at [579, 174] on button "Next slide" at bounding box center [580, 173] width 20 height 19
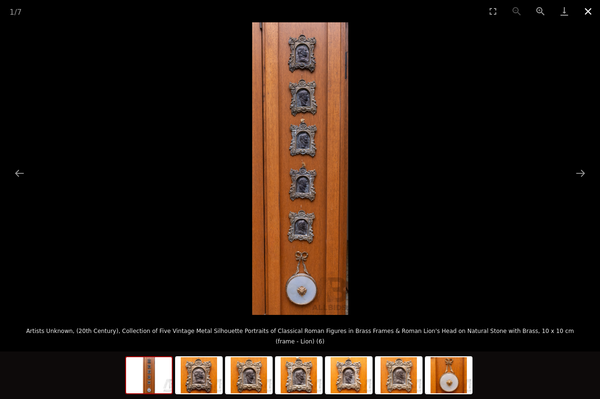
click at [585, 10] on button "Close gallery" at bounding box center [588, 11] width 24 height 22
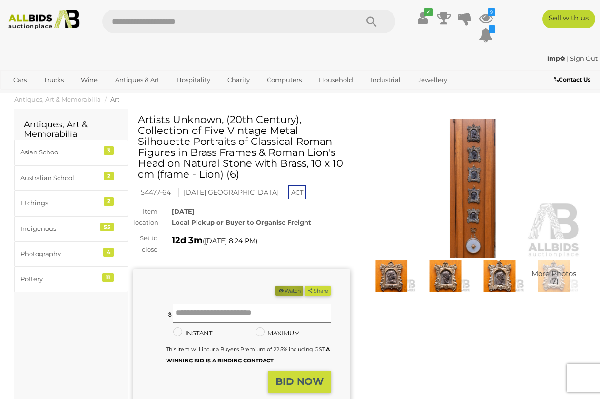
click at [303, 288] on button "Watch" at bounding box center [289, 291] width 28 height 10
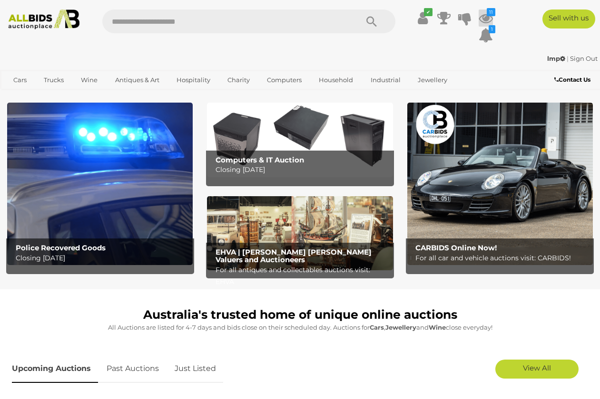
click at [487, 14] on icon "11" at bounding box center [490, 12] width 9 height 8
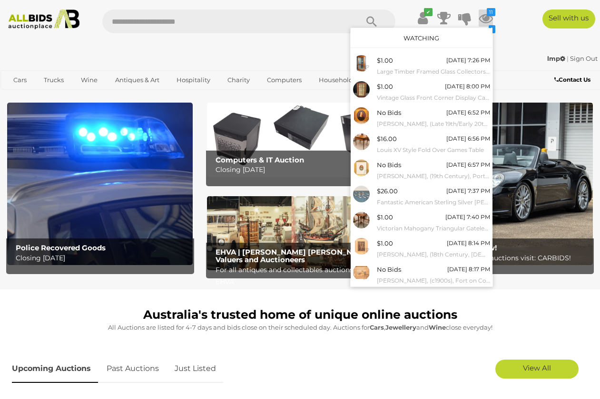
click at [422, 39] on link "Watching" at bounding box center [421, 38] width 36 height 8
